Goal: Task Accomplishment & Management: Manage account settings

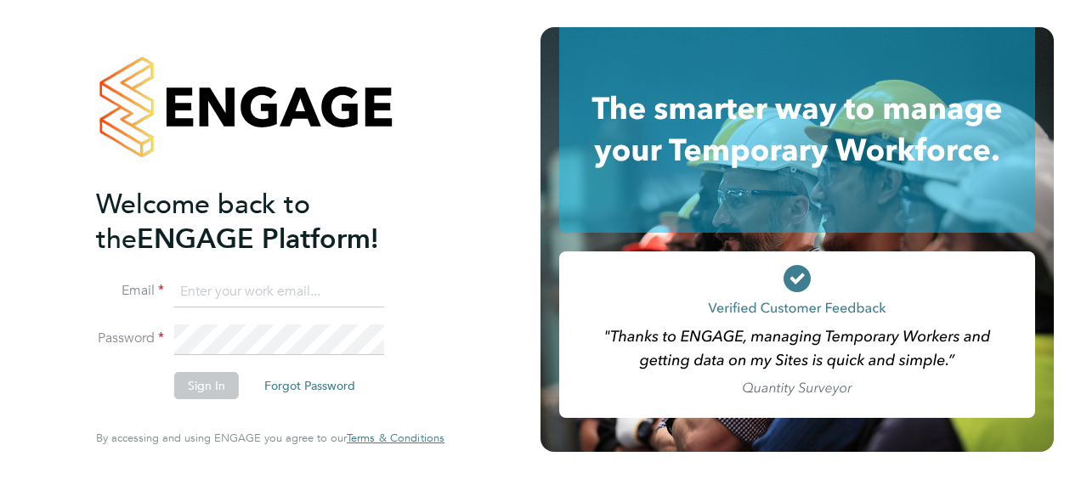
type input "neil.smith1@vistry.co.uk"
click at [197, 395] on button "Sign In" at bounding box center [206, 385] width 65 height 27
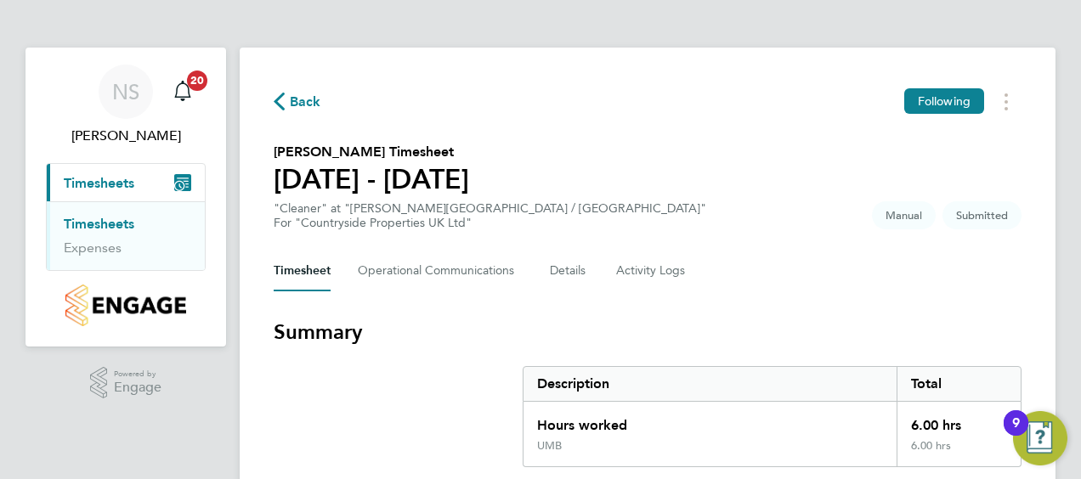
click at [644, 213] on section "[PERSON_NAME] Timesheet [DATE] - [DATE] "Cleaner" at "[PERSON_NAME][GEOGRAPHIC_…" at bounding box center [648, 186] width 748 height 88
click at [741, 217] on section "[PERSON_NAME] Timesheet [DATE] - [DATE] "Cleaner" at "[PERSON_NAME][GEOGRAPHIC_…" at bounding box center [648, 186] width 748 height 88
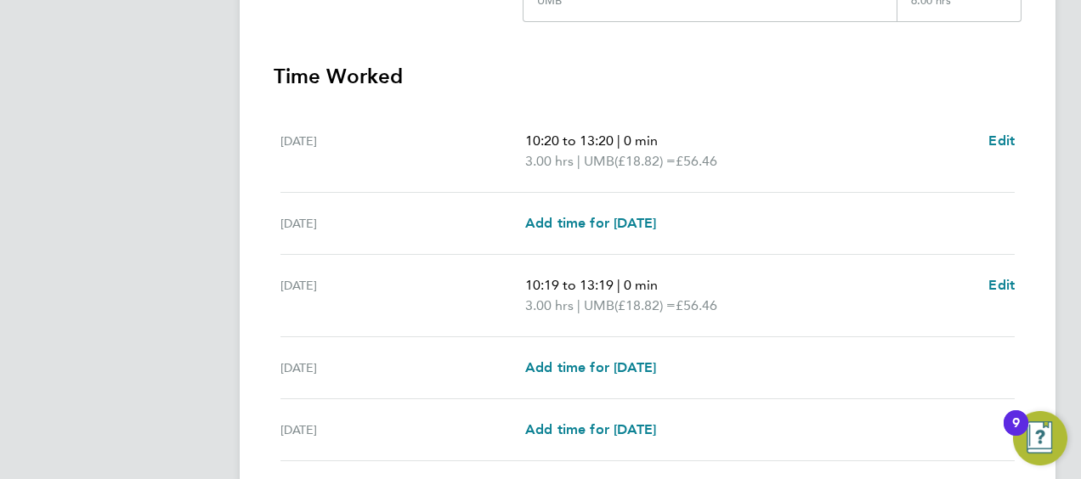
scroll to position [646, 0]
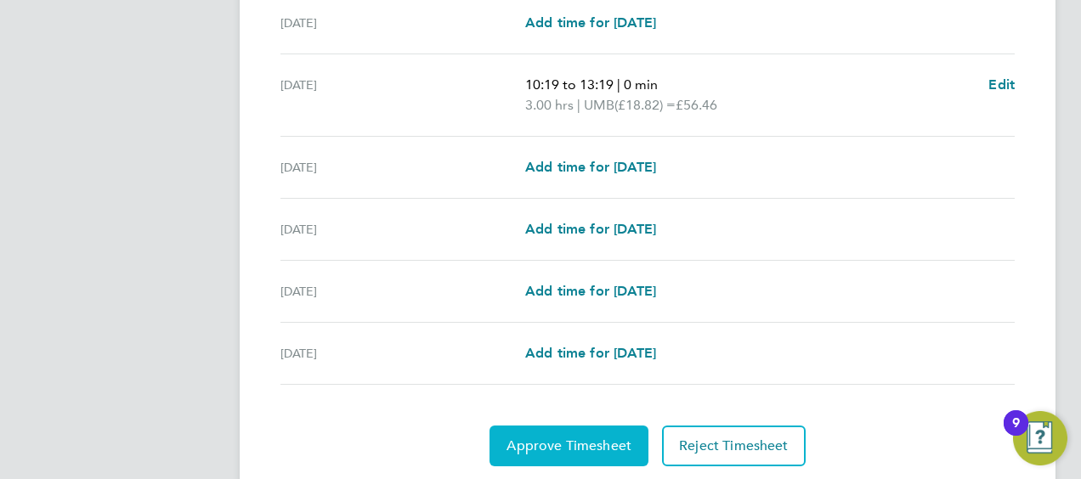
click at [535, 440] on span "Approve Timesheet" at bounding box center [569, 446] width 125 height 17
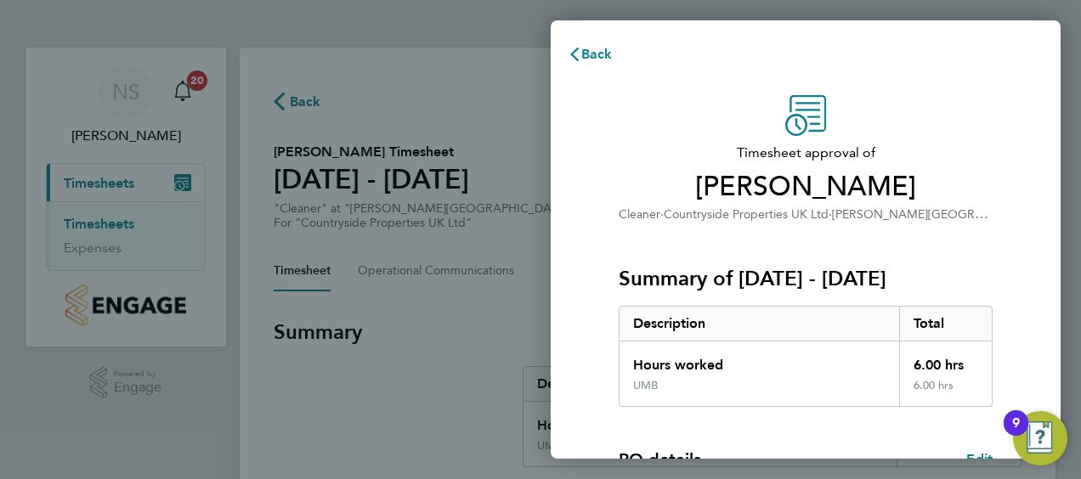
click at [732, 240] on div "Summary of [DATE] - [DATE] Description Total Hours worked 6.00 hrs UMB 6.00 hrs" at bounding box center [806, 315] width 374 height 183
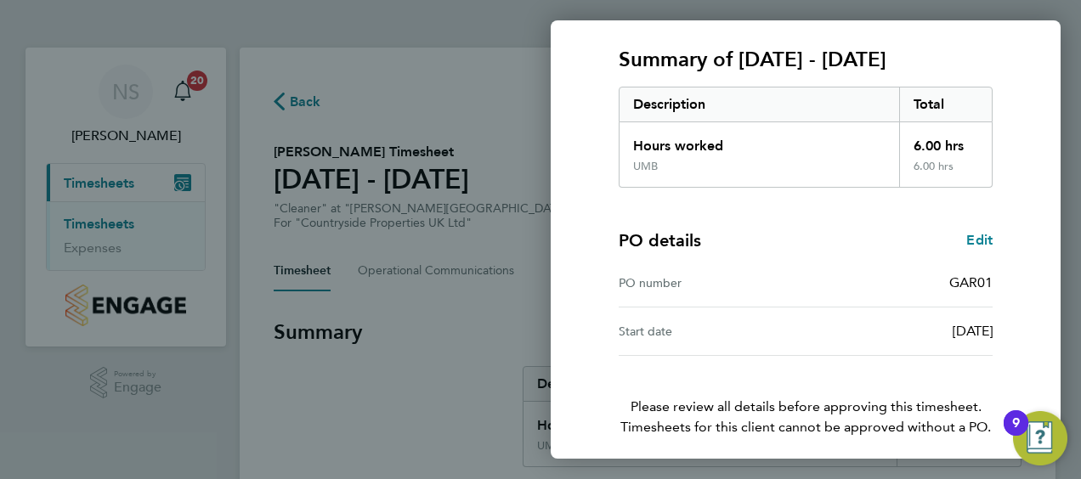
scroll to position [285, 0]
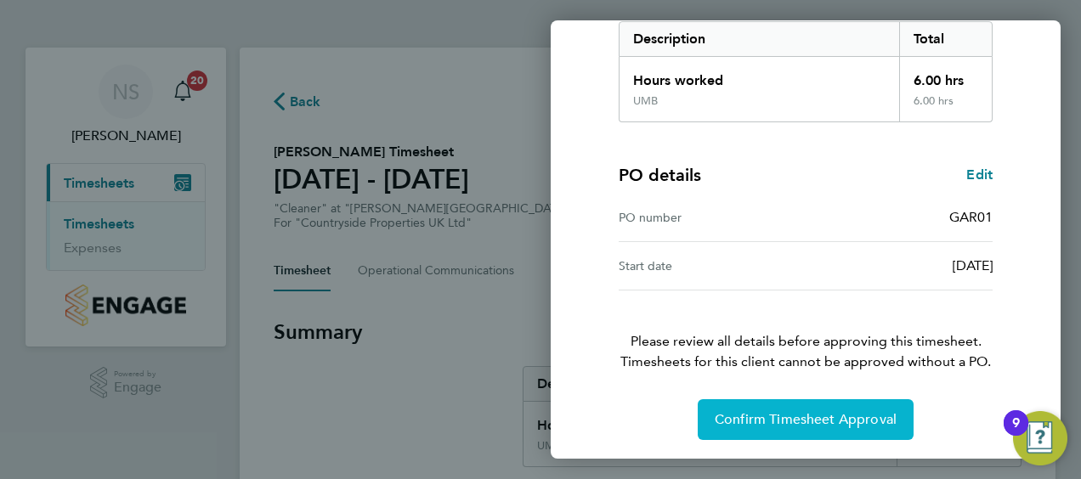
click at [772, 415] on span "Confirm Timesheet Approval" at bounding box center [806, 419] width 182 height 17
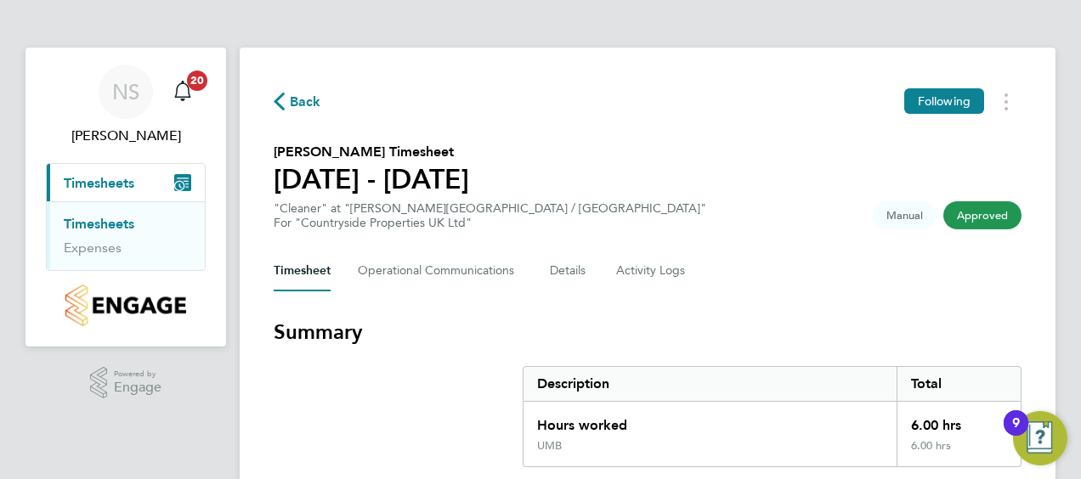
click at [811, 421] on div "Hours worked" at bounding box center [710, 420] width 373 height 37
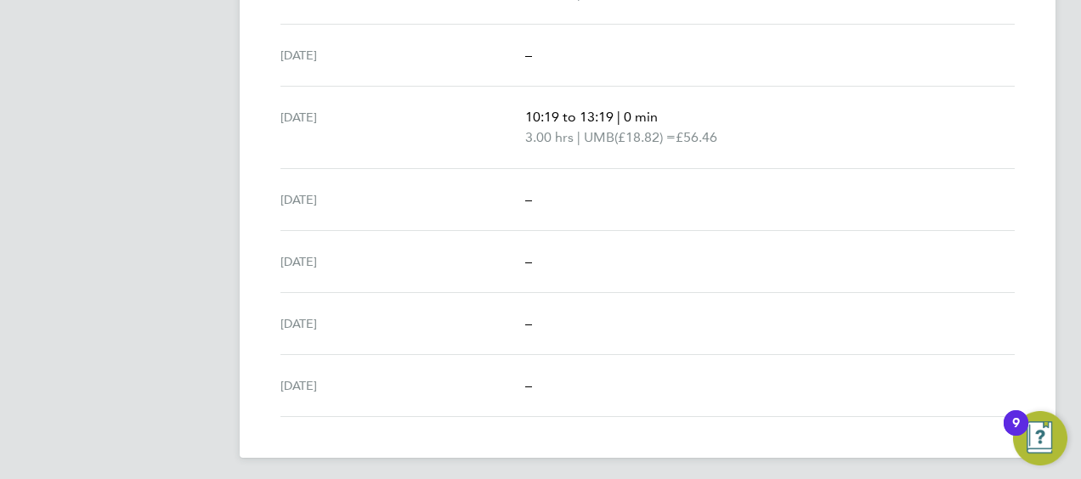
scroll to position [616, 0]
